Goal: Entertainment & Leisure: Consume media (video, audio)

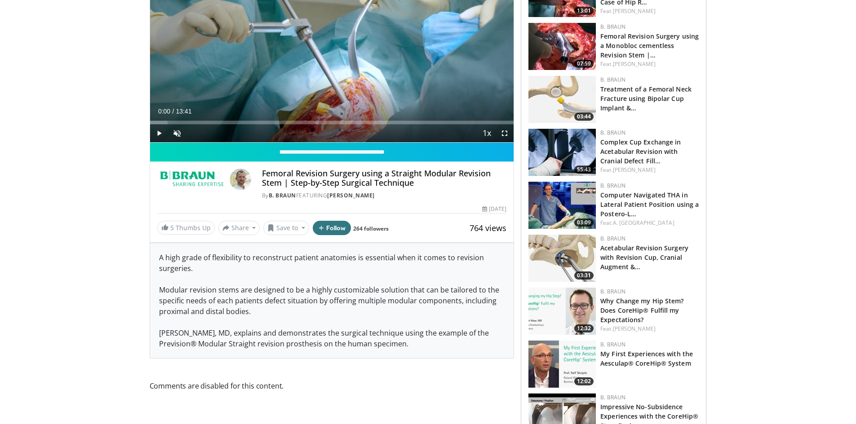
scroll to position [180, 0]
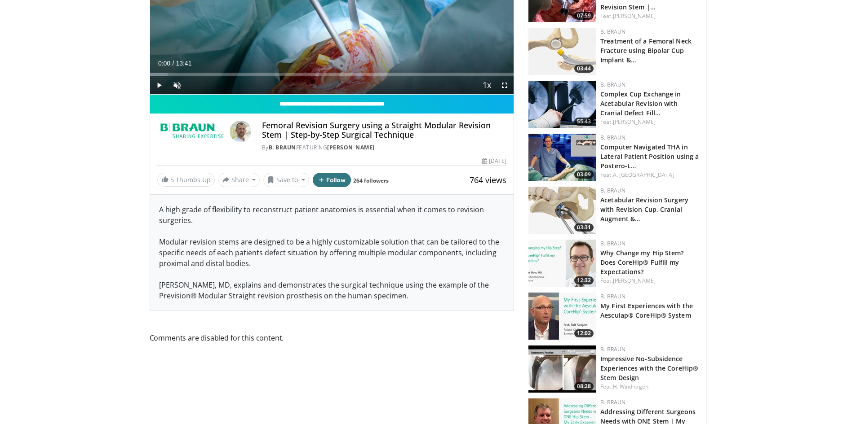
click at [550, 213] on img at bounding box center [561, 210] width 67 height 47
